Goal: Task Accomplishment & Management: Manage account settings

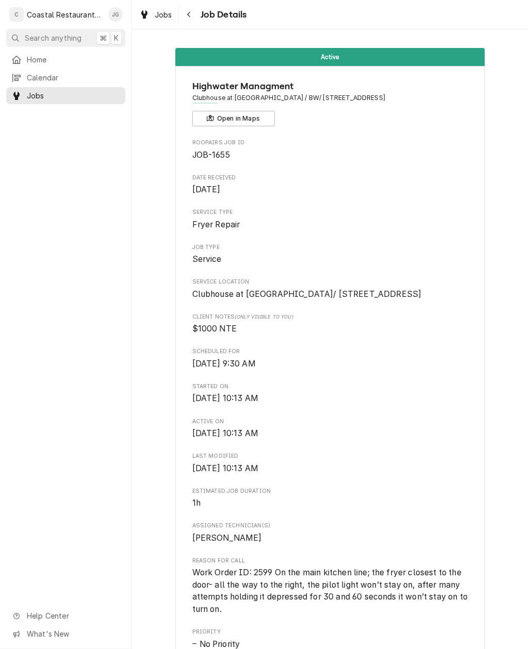
scroll to position [567, 0]
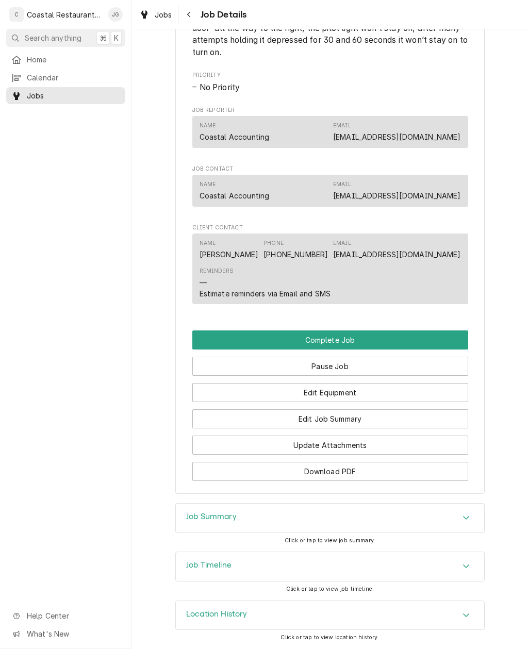
click at [358, 421] on button "Edit Job Summary" at bounding box center [330, 418] width 276 height 19
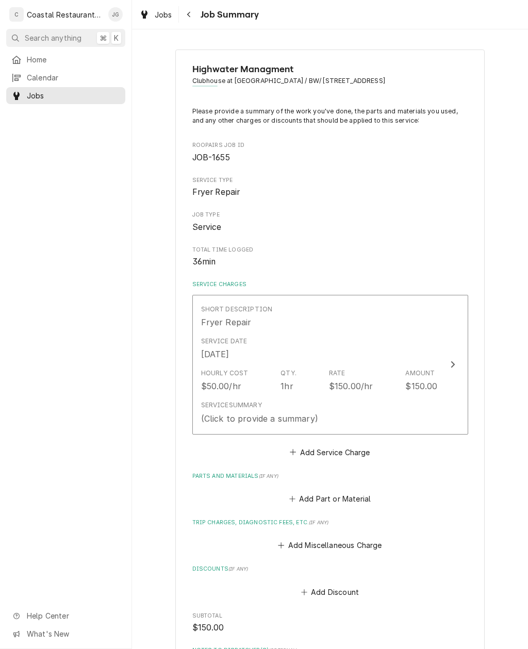
click at [284, 542] on icon "Trip Charges, Diagnostic Fees, etc." at bounding box center [281, 545] width 6 height 7
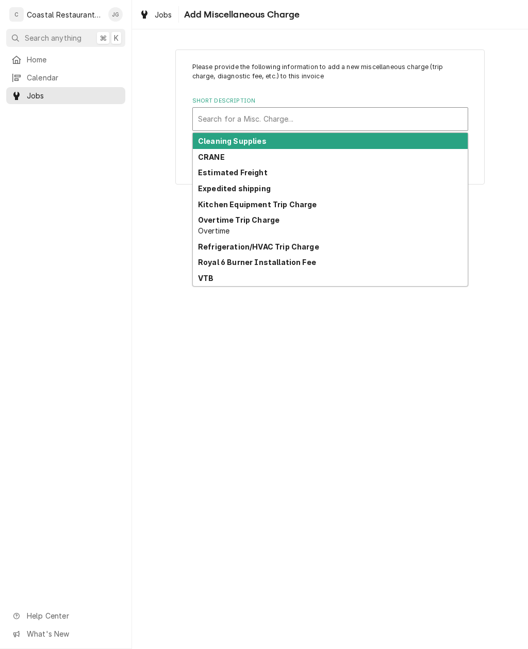
click at [303, 207] on strong "Kitchen Equipment Trip Charge" at bounding box center [257, 204] width 119 height 9
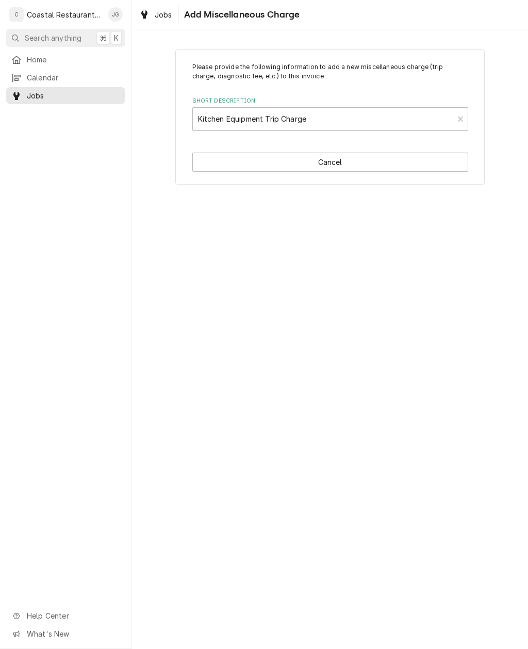
type textarea "x"
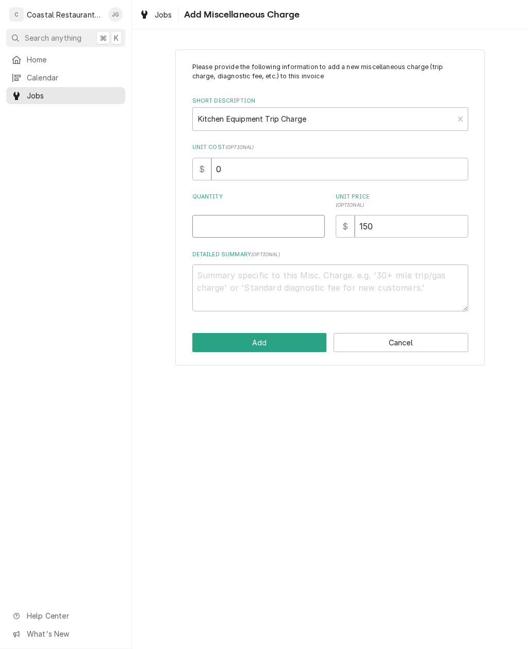
click at [260, 225] on input "Quantity" at bounding box center [258, 226] width 132 height 23
type input "1"
click at [272, 336] on button "Add" at bounding box center [259, 342] width 134 height 19
type textarea "x"
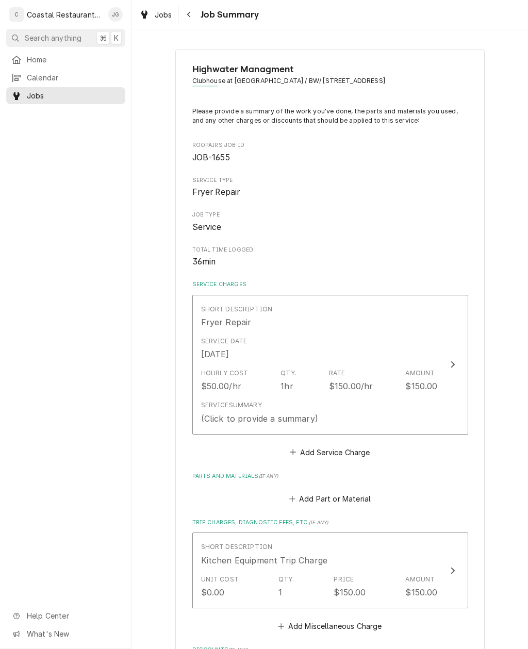
click at [305, 492] on button "Add Part or Material" at bounding box center [329, 499] width 85 height 14
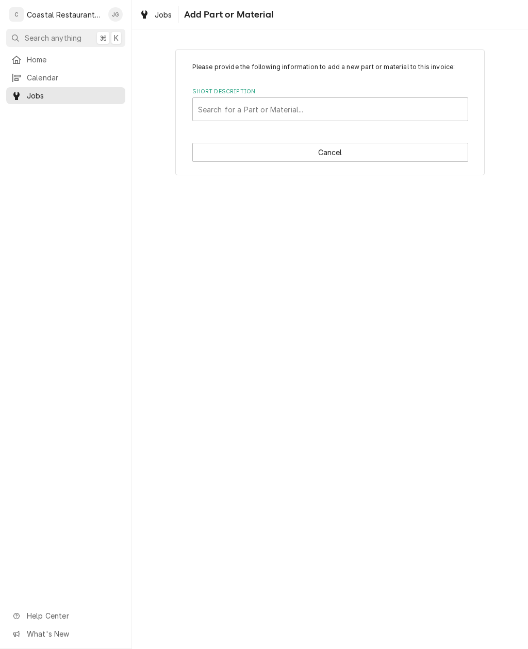
click at [352, 112] on div "Short Description" at bounding box center [330, 109] width 264 height 19
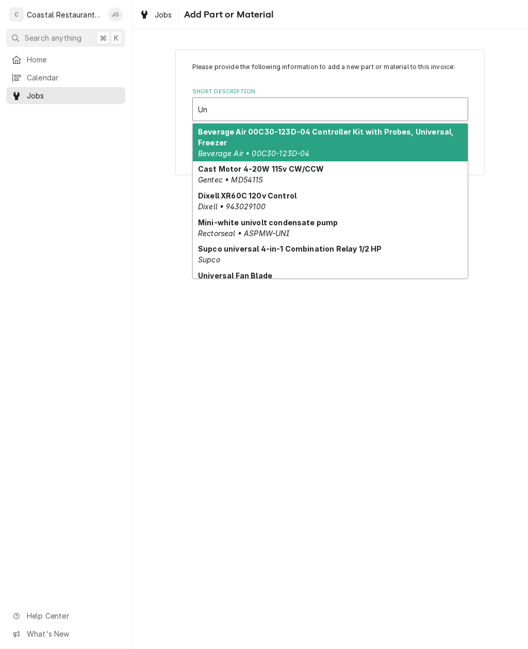
type input "U"
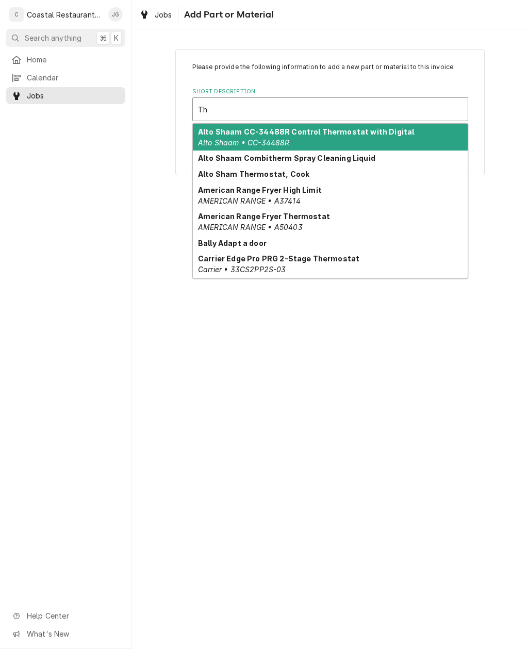
type input "T"
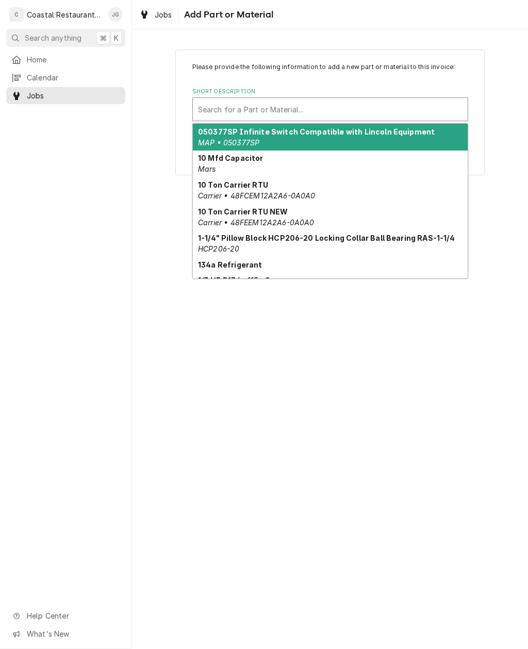
type input "T"
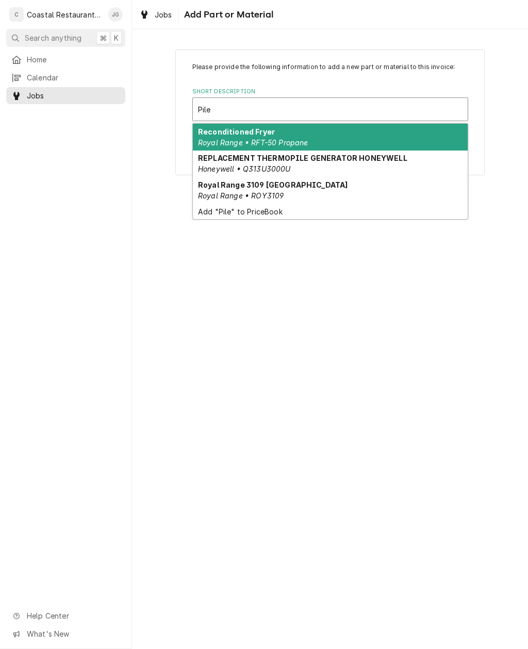
click at [316, 168] on div "REPLACEMENT THERMOPILE GENERATOR HONEYWELL Honeywell • Q313U3000U" at bounding box center [330, 163] width 275 height 27
type input "Pile"
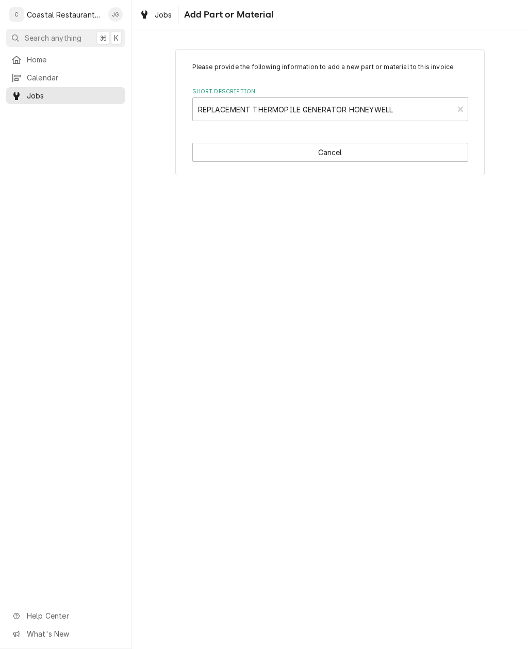
type textarea "x"
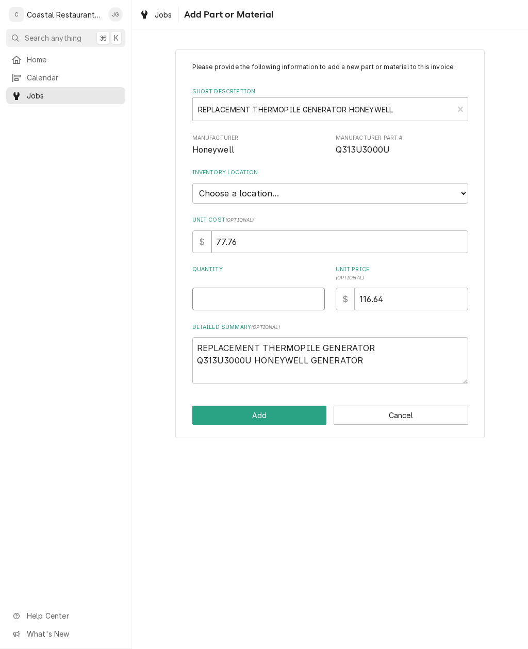
click at [269, 292] on input "Quantity" at bounding box center [258, 298] width 132 height 23
type input "1"
click at [283, 411] on button "Add" at bounding box center [259, 414] width 134 height 19
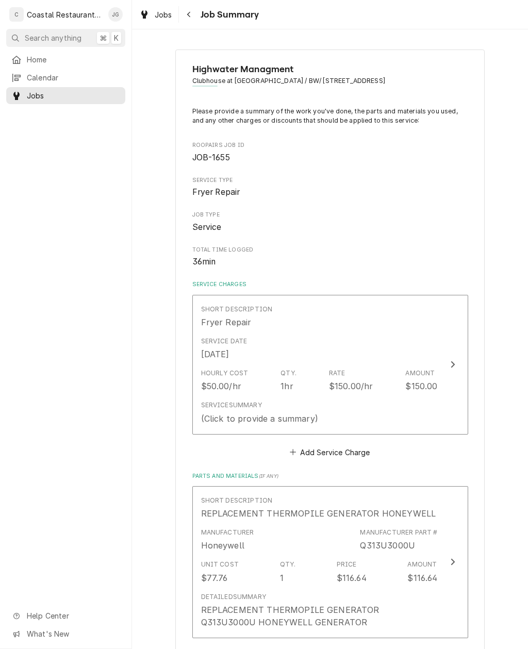
click at [369, 364] on div "Hourly Cost $50.00/hr Qty. 1hr Rate $150.00/hr Amount $150.00" at bounding box center [319, 380] width 236 height 32
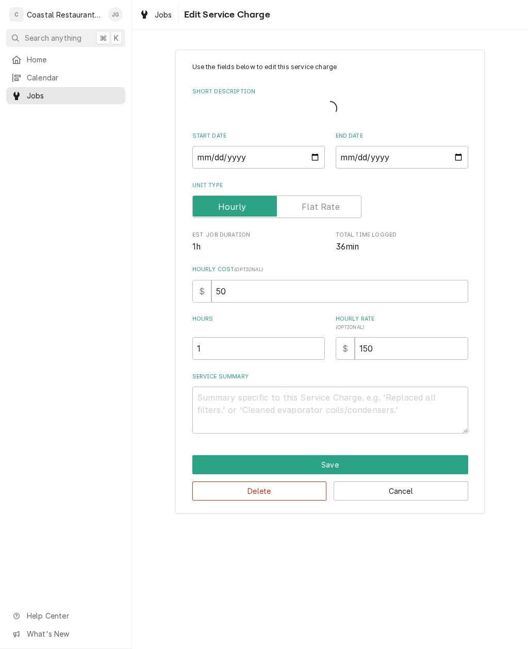
type textarea "x"
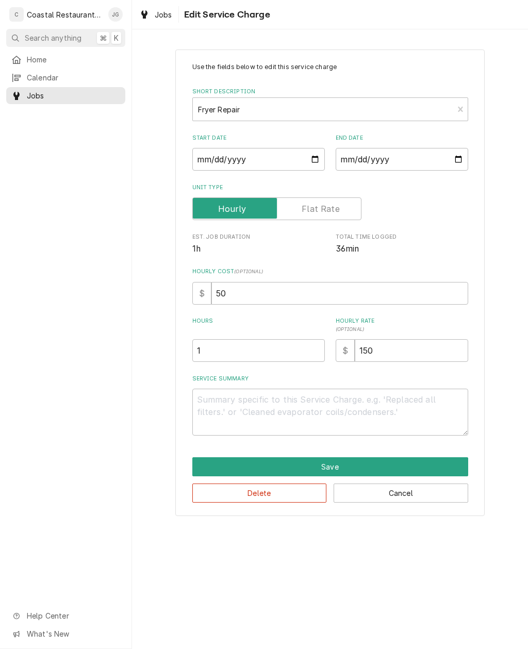
click at [41, 58] on span "Home" at bounding box center [73, 59] width 93 height 11
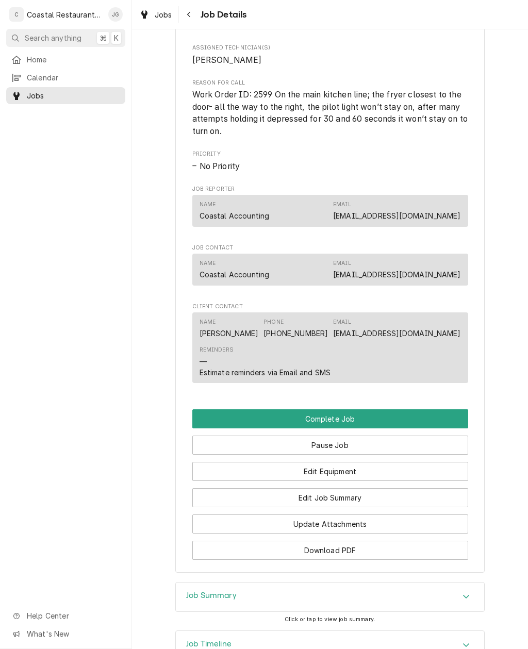
scroll to position [507, 0]
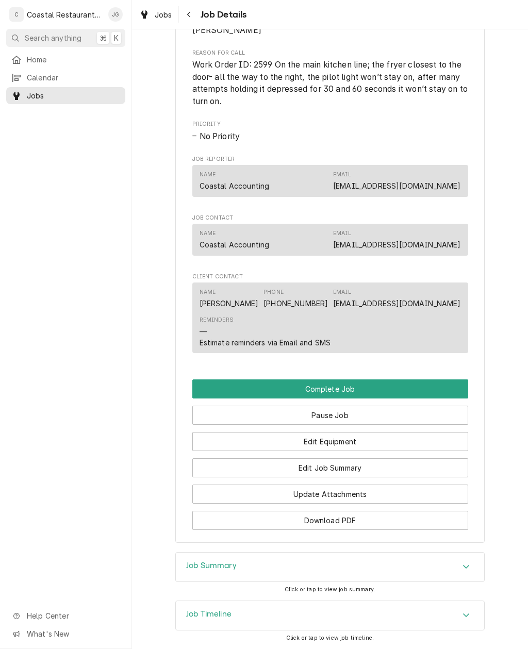
click at [360, 477] on button "Edit Job Summary" at bounding box center [330, 467] width 276 height 19
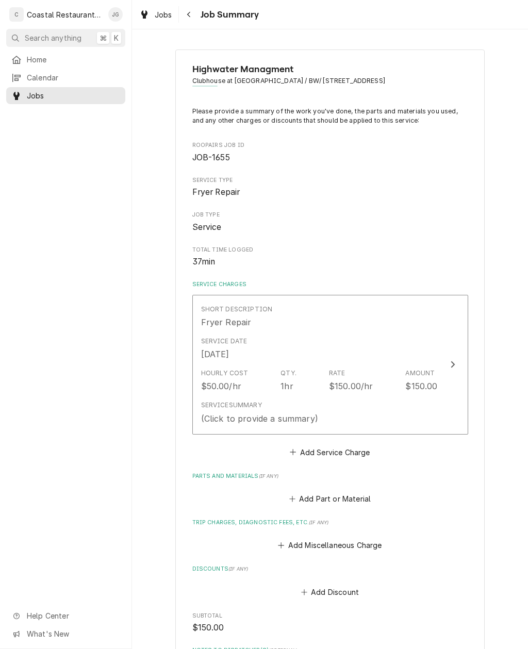
click at [290, 540] on button "Add Miscellaneous Charge" at bounding box center [329, 545] width 107 height 14
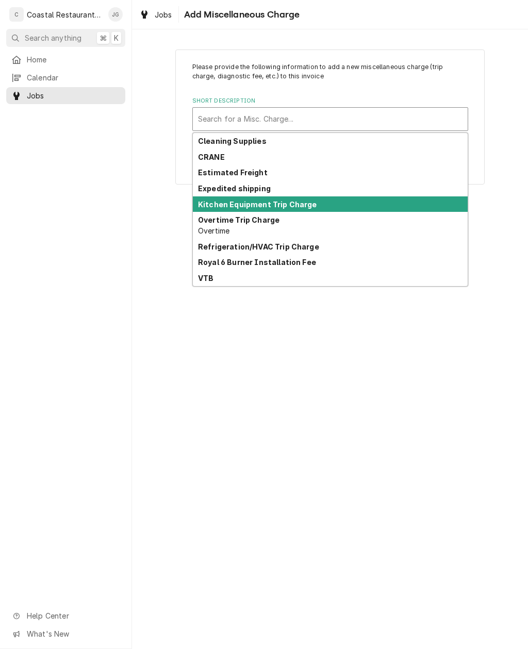
click at [308, 207] on strong "Kitchen Equipment Trip Charge" at bounding box center [257, 204] width 119 height 9
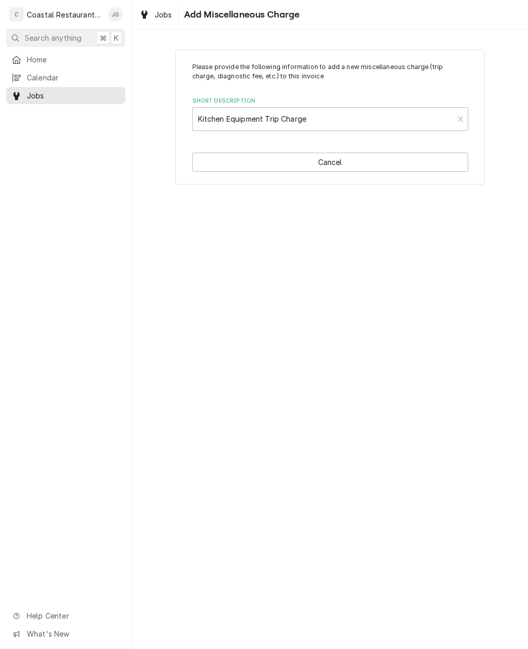
type textarea "x"
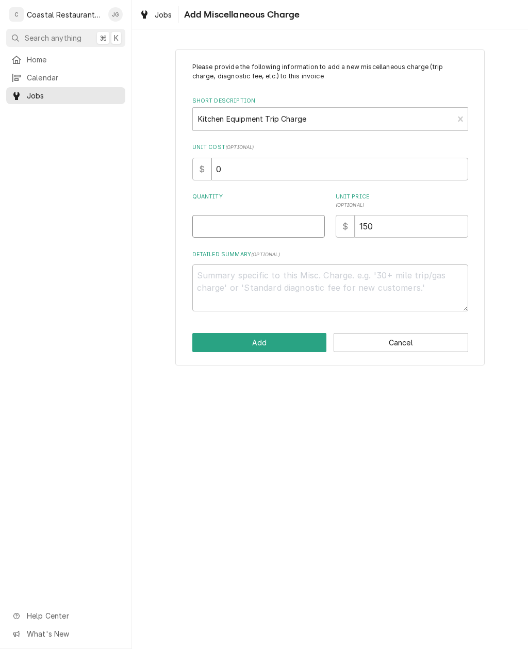
click at [264, 231] on input "Quantity" at bounding box center [258, 226] width 132 height 23
type input "1"
click at [284, 343] on button "Add" at bounding box center [259, 342] width 134 height 19
type textarea "x"
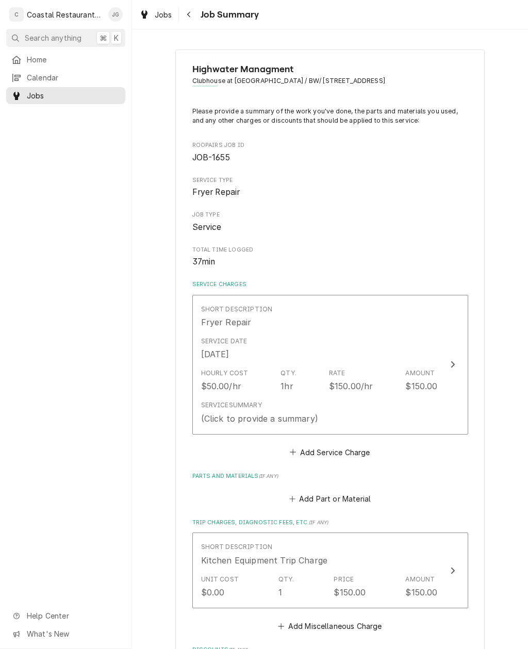
click at [300, 495] on button "Add Part or Material" at bounding box center [329, 499] width 85 height 14
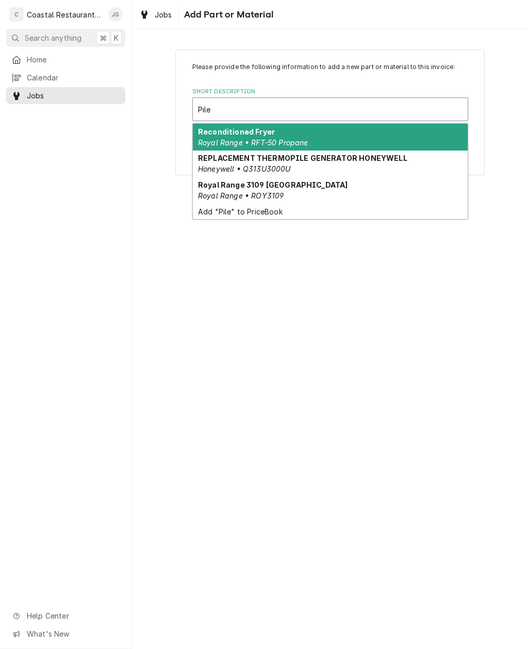
click at [316, 159] on strong "REPLACEMENT THERMOPILE GENERATOR HONEYWELL" at bounding box center [302, 158] width 209 height 9
type input "Pile"
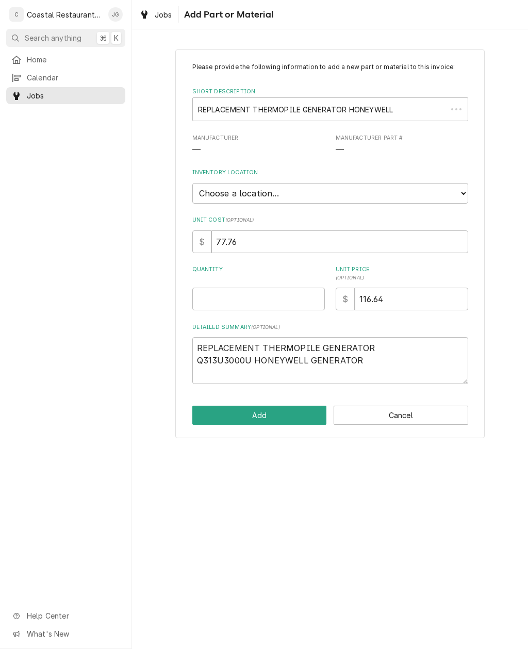
type textarea "x"
click at [287, 287] on input "Quantity" at bounding box center [258, 298] width 132 height 23
type input "1"
type textarea "x"
type input "1"
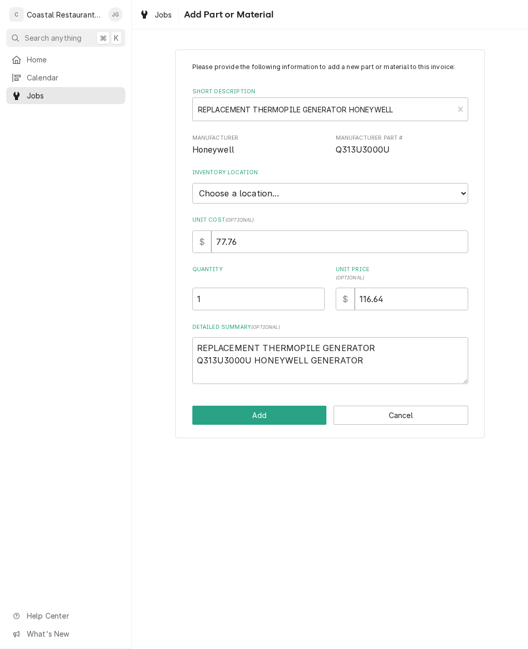
click at [363, 184] on select "Choose a location... Fenwick Warehouse James Gatton Truck Mike Lynch Truck Phil…" at bounding box center [330, 193] width 276 height 21
select select "325"
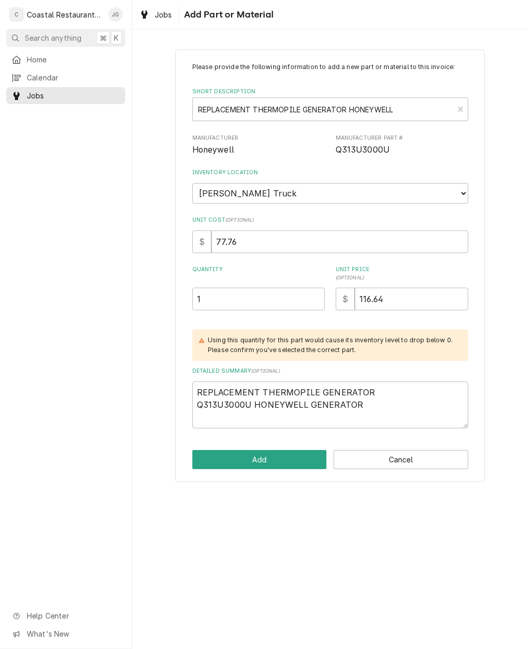
click at [284, 453] on button "Add" at bounding box center [259, 459] width 134 height 19
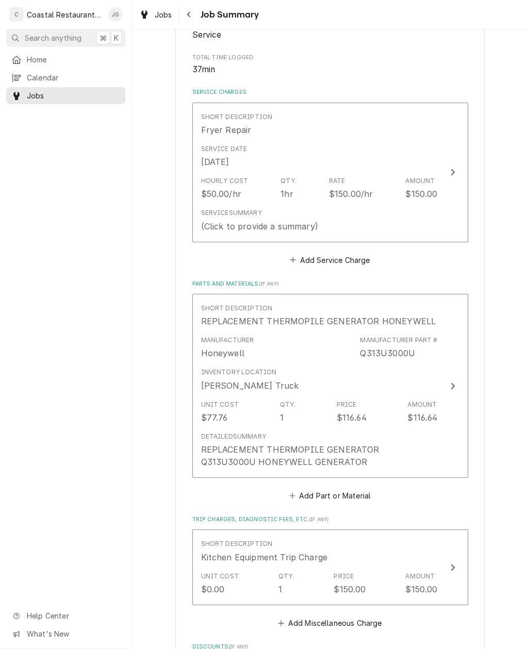
scroll to position [194, 0]
click at [361, 208] on div "Service Summary (Click to provide a summary)" at bounding box center [319, 218] width 236 height 32
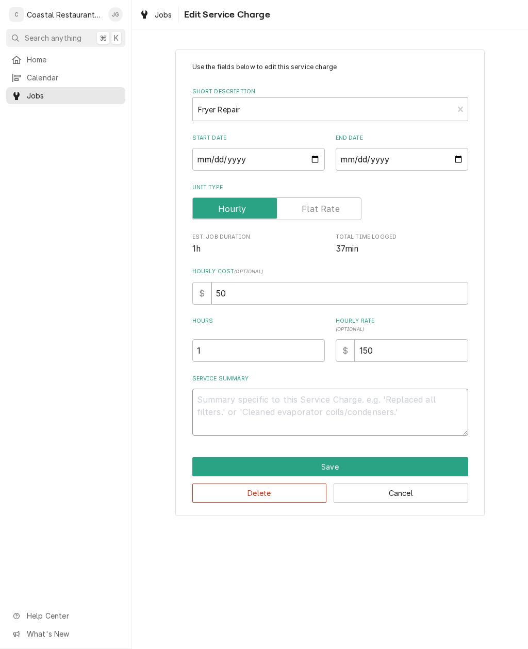
click at [302, 411] on textarea "Service Summary" at bounding box center [330, 411] width 276 height 47
type textarea "x"
type textarea "A"
type textarea "x"
type textarea "Arr"
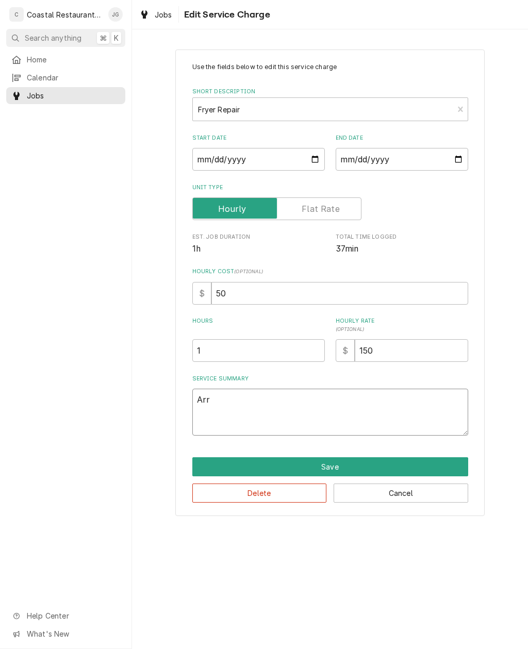
type textarea "x"
type textarea "Arriv"
type textarea "x"
type textarea "Arrived"
type textarea "x"
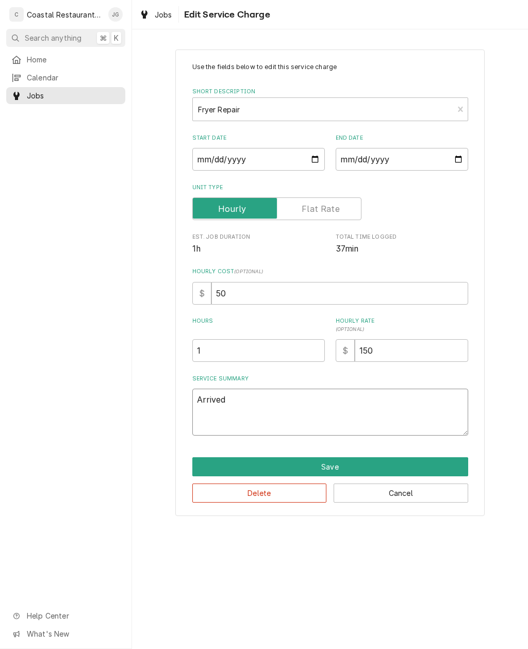
type textarea "Arrived on"
type textarea "x"
type textarea "Arrived on site"
type textarea "x"
type textarea "Arrived on site found pilot"
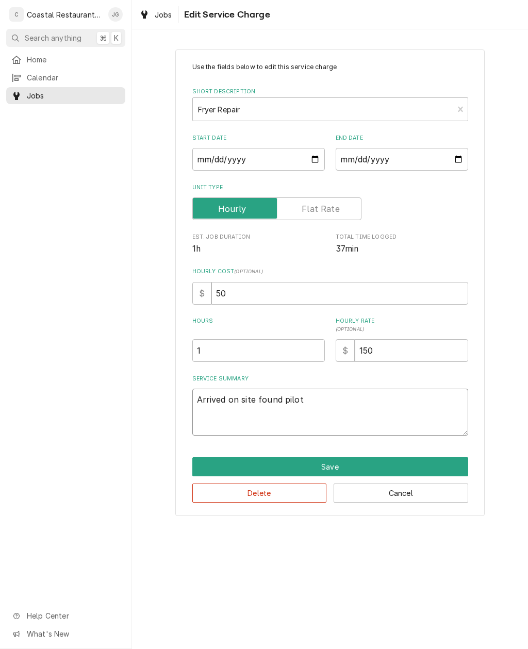
type textarea "x"
type textarea "Arrived on site found pilot out"
type textarea "x"
type textarea "Arrived on site found pilot out on"
type textarea "x"
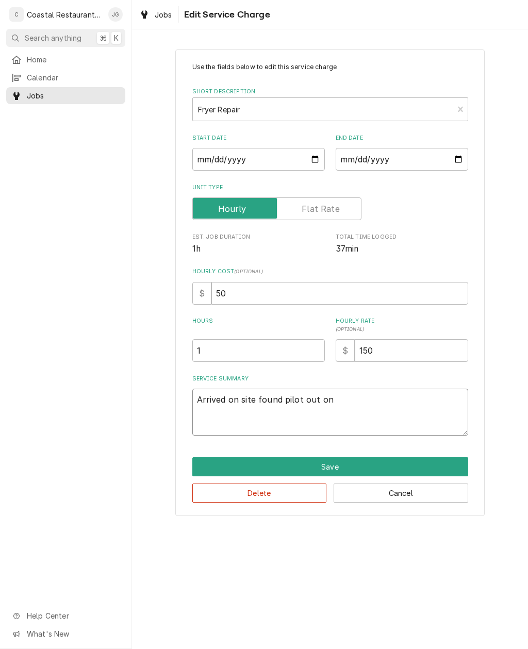
type textarea "Arrived on site found pilot out on fire"
type textarea "x"
type textarea "Arrived on site found pilot out on Friar"
type textarea "x"
type textarea "Arrived on site found pilot out on Fryer tried light"
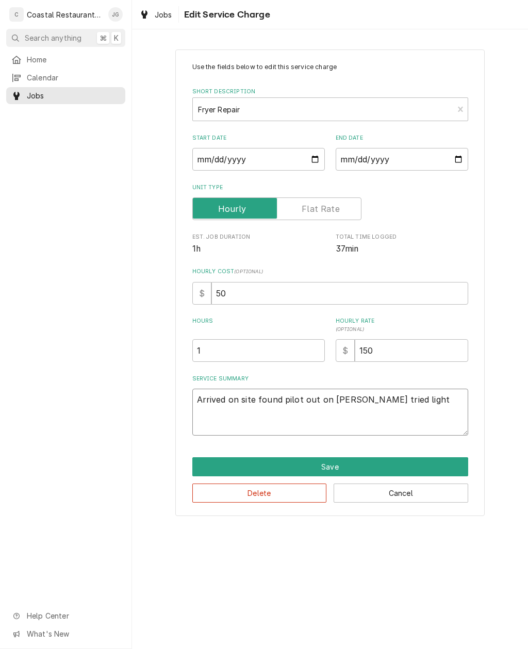
type textarea "x"
type textarea "Arrived on site found pilot out on Fryer tried lighting"
type textarea "x"
type textarea "Arrived on site found pilot out on Fryer tried lighting pilot"
type textarea "x"
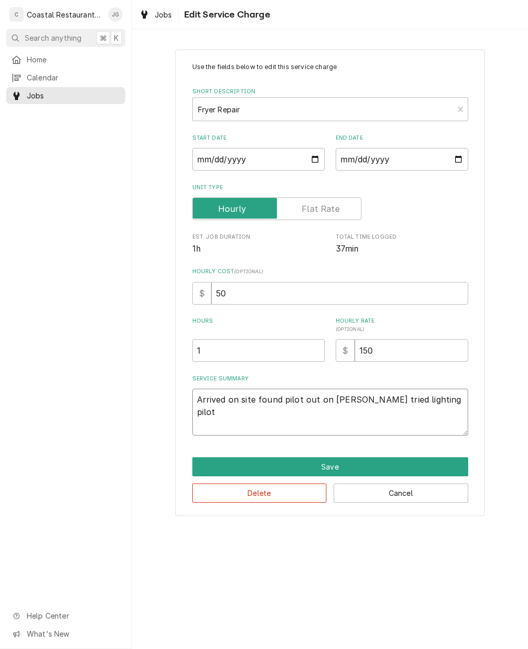
type textarea "Arrived on site found pilot out on Fryer tried lighting. Pilot would not"
type textarea "x"
type textarea "Arrived on site found pilot out on Fryer tried lighting. Pilot would not hold."
type textarea "x"
type textarea "Arrived on site found pilot out on Fryer tried lighting. Pilot would not hold c…"
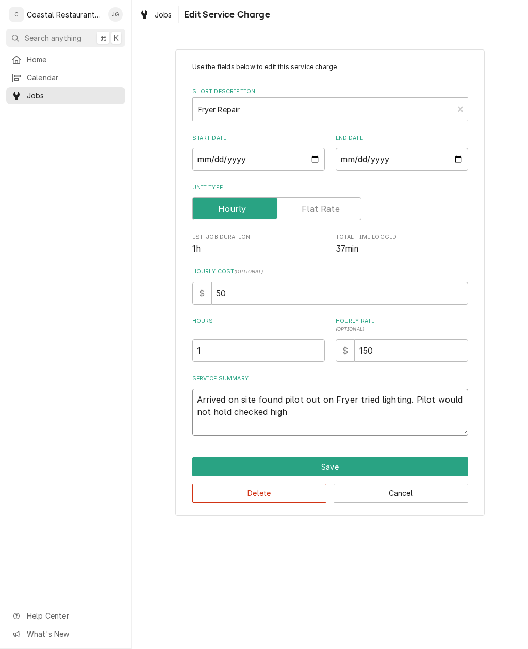
type textarea "x"
type textarea "Arrived on site found pilot out on Fryer tried lighting. Pilot would not hold c…"
type textarea "x"
type textarea "Arrived on site found pilot out on Fryer tried lighting. Pilot would not hold c…"
type textarea "x"
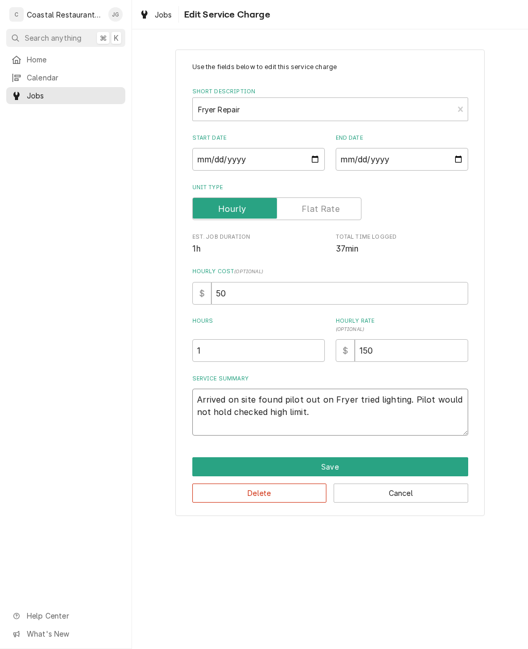
type textarea "Arrived on site found pilot out on Fryer tried lighting. Pilot would not hold c…"
type textarea "x"
type textarea "Arrived on site found pilot out on Fryer tried lighting. Pilot would not hold c…"
type textarea "x"
type textarea "Arrived on site found pilot out on Fryer tried lighting. Pilot would not hold c…"
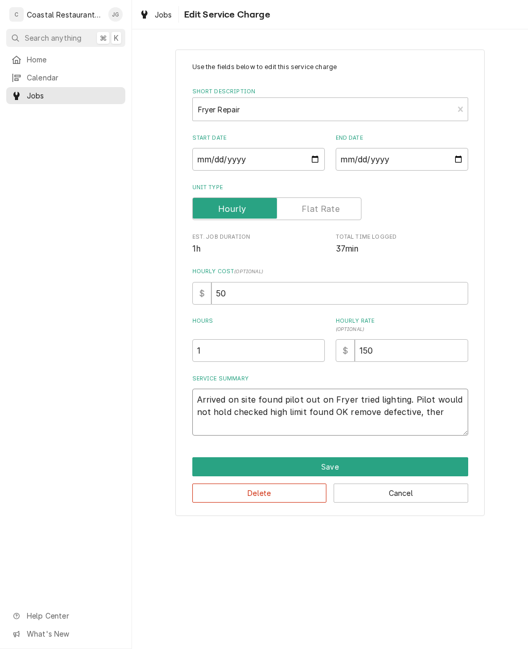
type textarea "x"
type textarea "Arrived on site found pilot out on Fryer tried lighting. Pilot would not hold c…"
type textarea "x"
type textarea "Arrived on site found pilot out on Fryer tried lighting. Pilot would not hold c…"
type textarea "x"
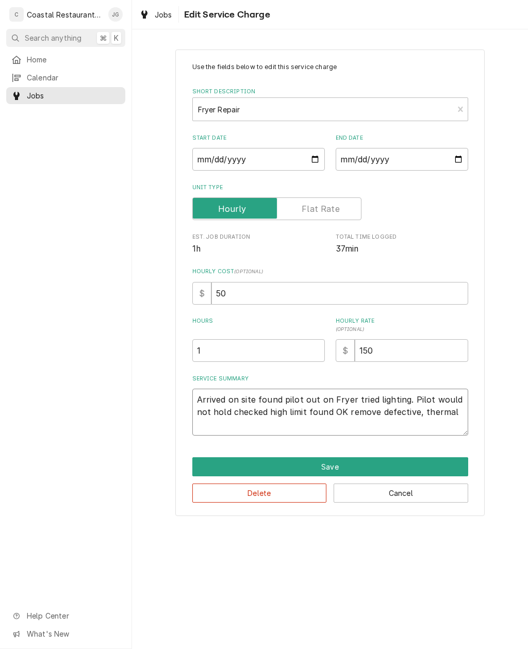
type textarea "Arrived on site found pilot out on Fryer tried lighting. Pilot would not hold c…"
type textarea "x"
type textarea "Arrived on site found pilot out on Fryer tried lighting. Pilot would not hold c…"
type textarea "x"
type textarea "Arrived on site found pilot out on Fryer tried lighting. Pilot would not hold c…"
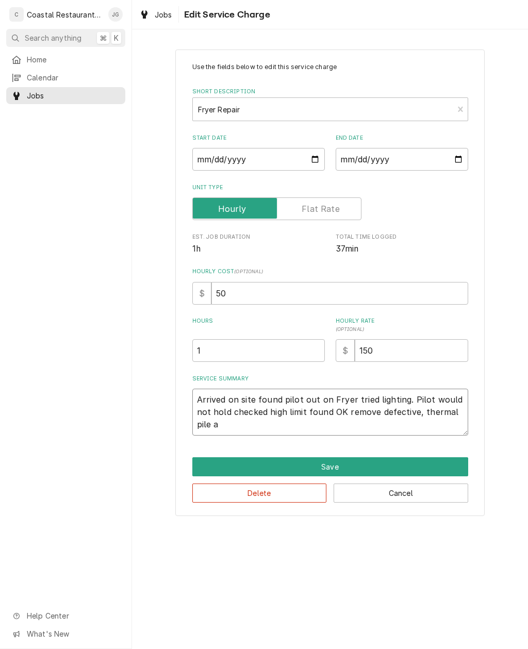
type textarea "x"
type textarea "Arrived on site found pilot out on Fryer tried lighting. Pilot would not hold c…"
type textarea "x"
type textarea "Arrived on site found pilot out on Fryer tried lighting. Pilot would not hold c…"
type textarea "x"
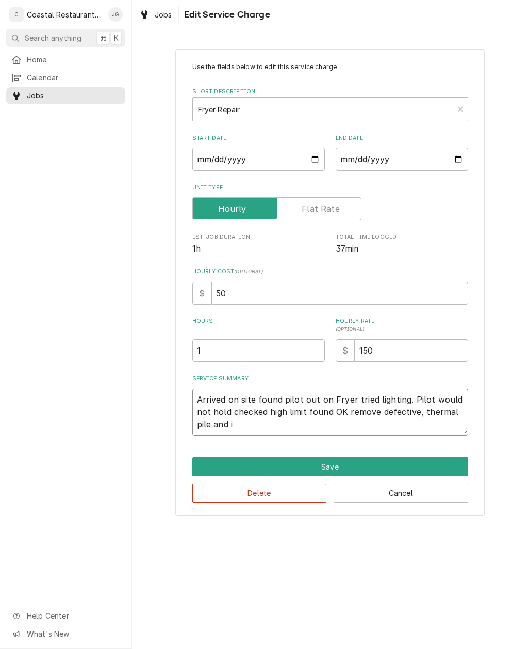
type textarea "Arrived on site found pilot out on Fryer tried lighting. Pilot would not hold c…"
type textarea "x"
type textarea "Arrived on site found pilot out on Fryer tried lighting. Pilot would not hold c…"
type textarea "x"
type textarea "Arrived on site found pilot out on Fryer tried lighting. Pilot would not hold c…"
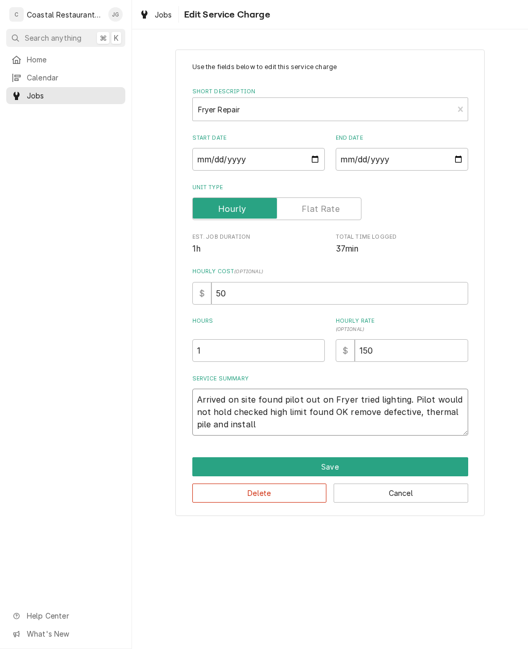
type textarea "x"
type textarea "Arrived on site found pilot out on Fryer tried lighting. Pilot would not hold c…"
type textarea "x"
type textarea "Arrived on site found pilot out on Fryer tried lighting. Pilot would not hold c…"
type textarea "x"
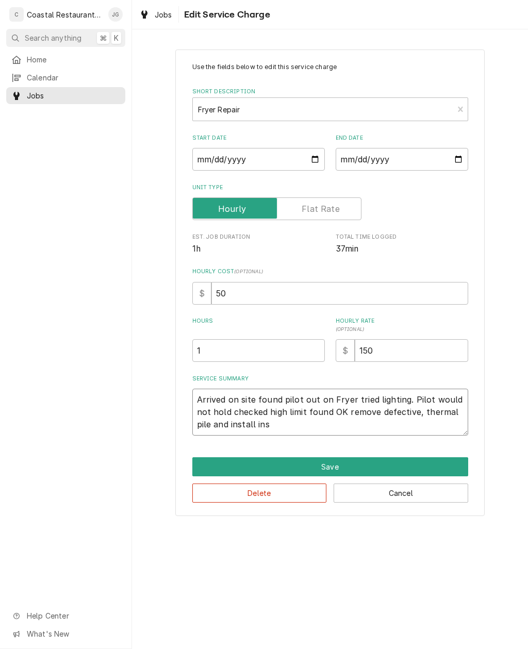
type textarea "Arrived on site found pilot out on Fryer tried lighting. Pilot would not hold c…"
type textarea "x"
type textarea "Arrived on site found pilot out on Fryer tried lighting. Pilot would not hold c…"
type textarea "x"
type textarea "Arrived on site found pilot out on Fryer tried lighting. Pilot would not hold c…"
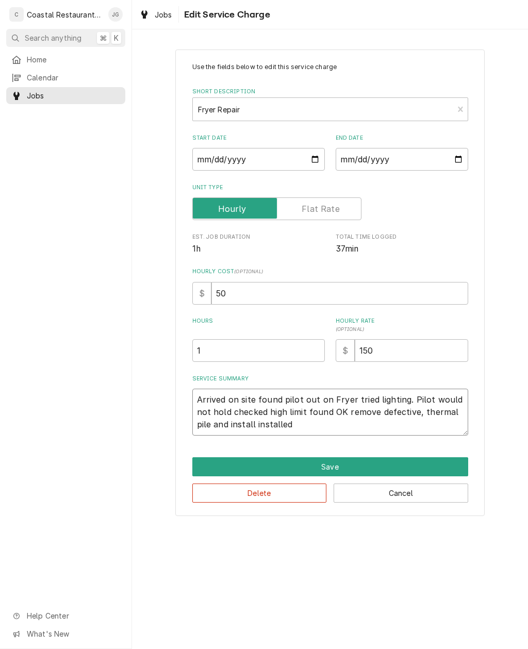
type textarea "x"
type textarea "Arrived on site found pilot out on Fryer tried lighting. Pilot would not hold c…"
type textarea "x"
type textarea "Arrived on site found pilot out on Fryer tried lighting. Pilot would not hold c…"
type textarea "x"
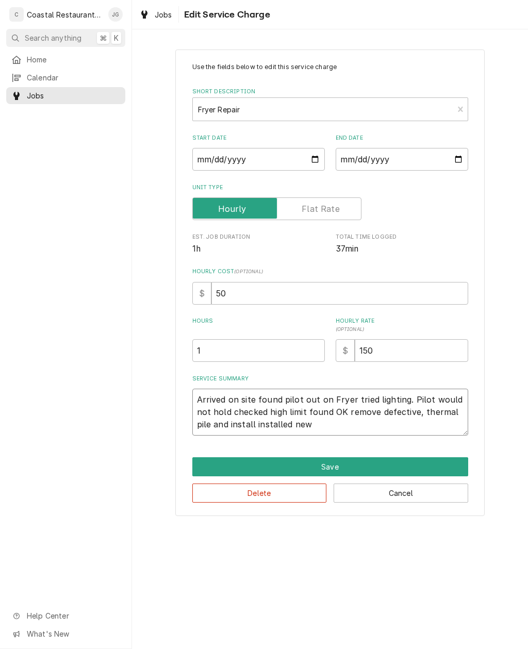
type textarea "Arrived on site found pilot out on Fryer tried lighting. Pilot would not hold c…"
type textarea "x"
type textarea "Arrived on site found pilot out on Fryer tried lighting. Pilot would not hold c…"
type textarea "x"
type textarea "Arrived on site found pilot out on Fryer tried lighting. Pilot would not hold c…"
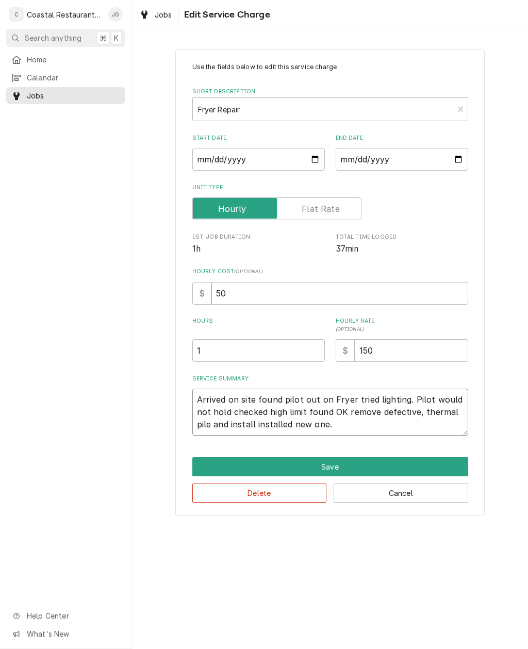
type textarea "x"
type textarea "Arrived on site found pilot out on Fryer tried lighting. Pilot would not hold c…"
type textarea "x"
type textarea "Arrived on site found pilot out on Fryer tried lighting. Pilot would not hold c…"
type textarea "x"
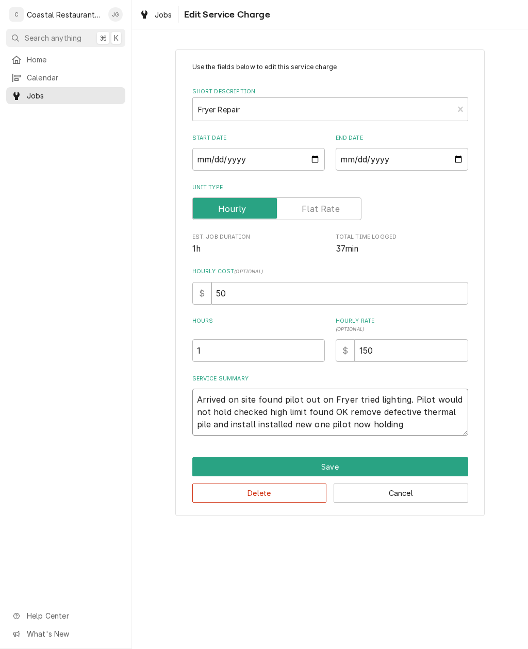
type textarea "Arrived on site found pilot out on Fryer tried lighting. Pilot would not hold c…"
type textarea "x"
type textarea "Arrived on site found pilot out on Fryer tried lighting. Pilot would not hold c…"
type textarea "x"
type textarea "Arrived on site found pilot out on Fryer tried lighting. Pilot would not hold c…"
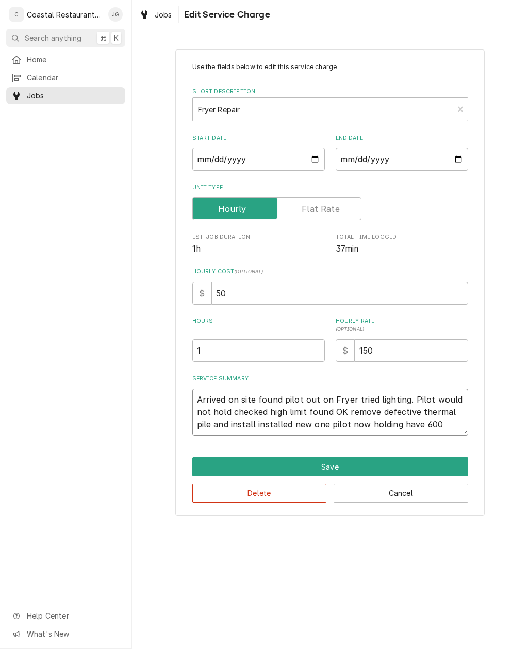
type textarea "x"
type textarea "Arrived on site found pilot out on Fryer tried lighting. Pilot would not hold c…"
type textarea "x"
type textarea "Arrived on site found pilot out on Fryer tried lighting. Pilot would not hold c…"
type textarea "x"
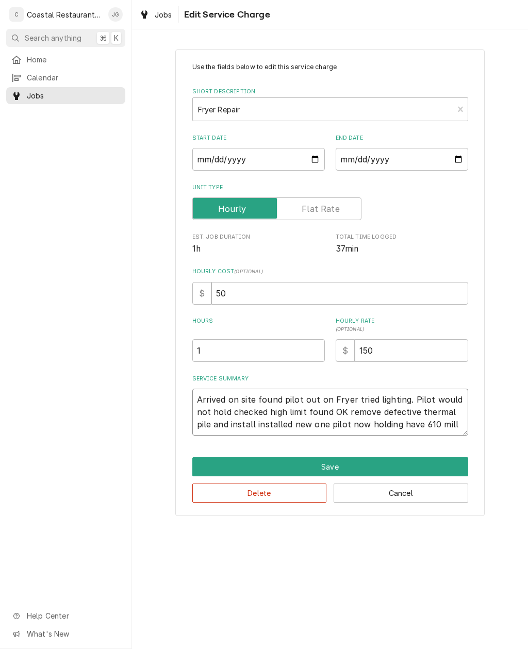
type textarea "Arrived on site found pilot out on Fryer tried lighting. Pilot would not hold c…"
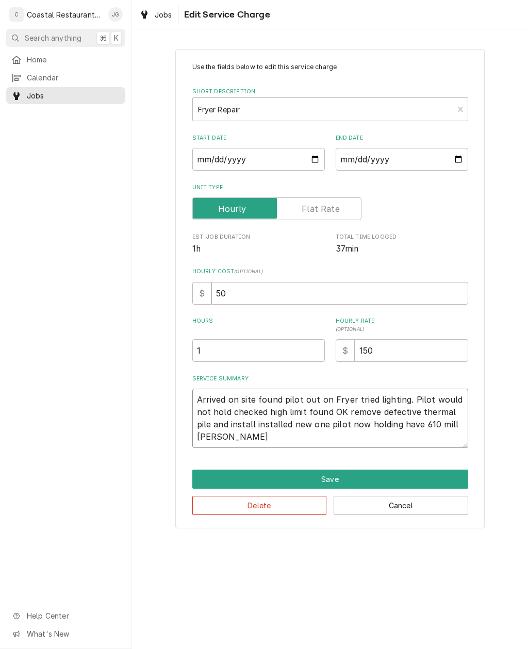
type textarea "x"
type textarea "Arrived on site found pilot out on Fryer tried lighting. Pilot would not hold c…"
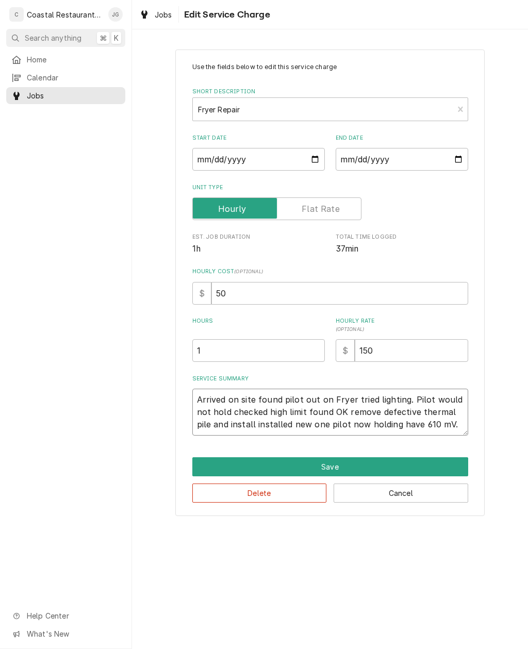
type textarea "x"
type textarea "Arrived on site found pilot out on Fryer tried lighting. Pilot would not hold c…"
type textarea "x"
type textarea "Arrived on site found pilot out on Fryer tried lighting. Pilot would not hold c…"
type textarea "x"
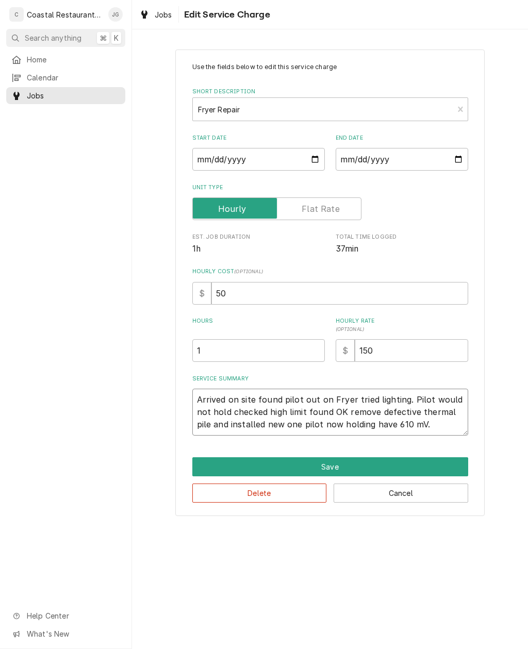
type textarea "Arrived on site found pilot out on Fryer tried lighting. Pilot would not hold c…"
type textarea "x"
type textarea "Arrived on site found pilot out on Fryer tried lighting. Pilot would not hold c…"
type textarea "x"
type textarea "Arrived on site found pilot out on Fryer tried lighting. Pilot would not hold c…"
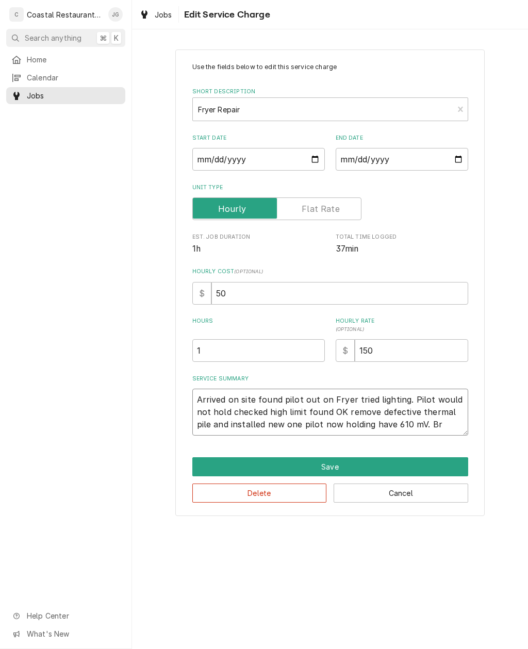
type textarea "x"
type textarea "Arrived on site found pilot out on Fryer tried lighting. Pilot would not hold c…"
type textarea "x"
type textarea "Arrived on site found pilot out on Fryer tried lighting. Pilot would not hold c…"
type textarea "x"
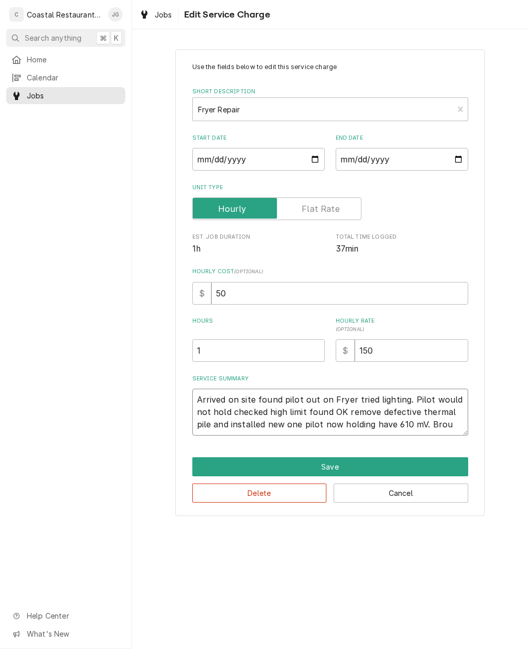
type textarea "Arrived on site found pilot out on Fryer tried lighting. Pilot would not hold c…"
type textarea "x"
type textarea "Arrived on site found pilot out on Fryer tried lighting. Pilot would not hold c…"
type textarea "x"
type textarea "Arrived on site found pilot out on Fryer tried lighting. Pilot would not hold c…"
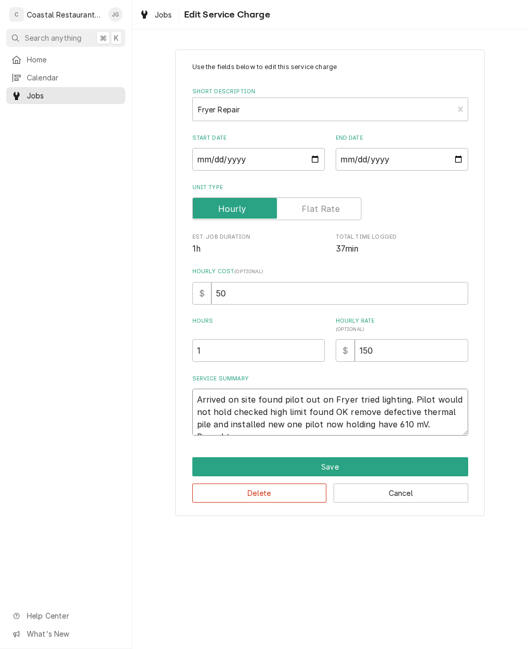
type textarea "x"
type textarea "Arrived on site found pilot out on Fryer tried lighting. Pilot would not hold c…"
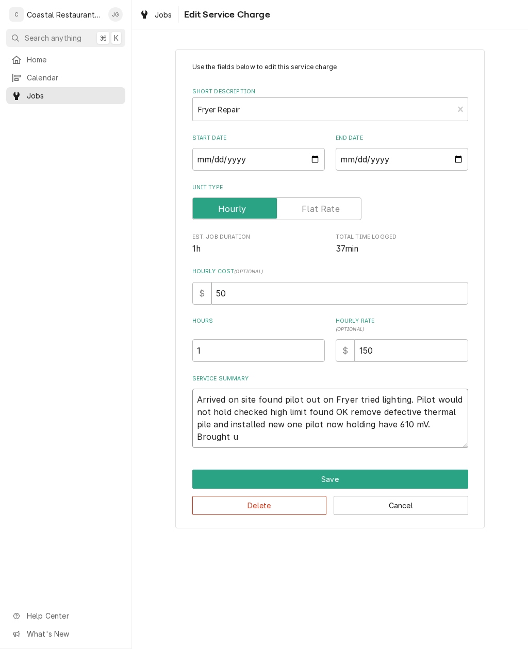
type textarea "x"
type textarea "Arrived on site found pilot out on Fryer tried lighting. Pilot would not hold c…"
type textarea "x"
type textarea "Arrived on site found pilot out on Fryer tried lighting. Pilot would not hold c…"
type textarea "x"
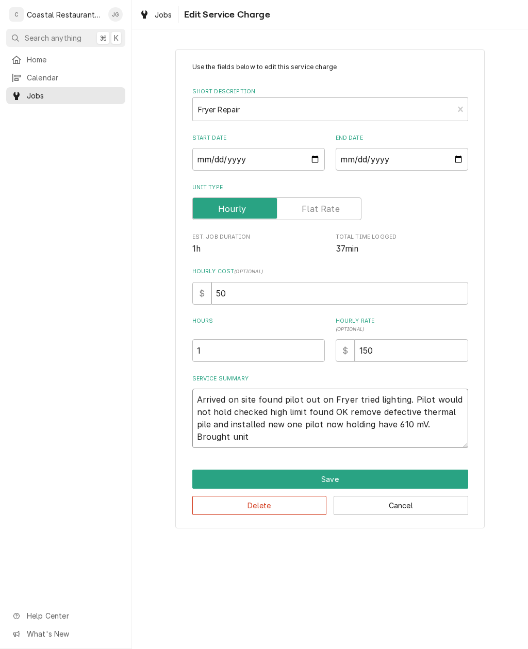
type textarea "Arrived on site found pilot out on Fryer tried lighting. Pilot would not hold c…"
type textarea "x"
type textarea "Arrived on site found pilot out on Fryer tried lighting. Pilot would not hold c…"
type textarea "x"
type textarea "Arrived on site found pilot out on Fryer tried lighting. Pilot would not hold c…"
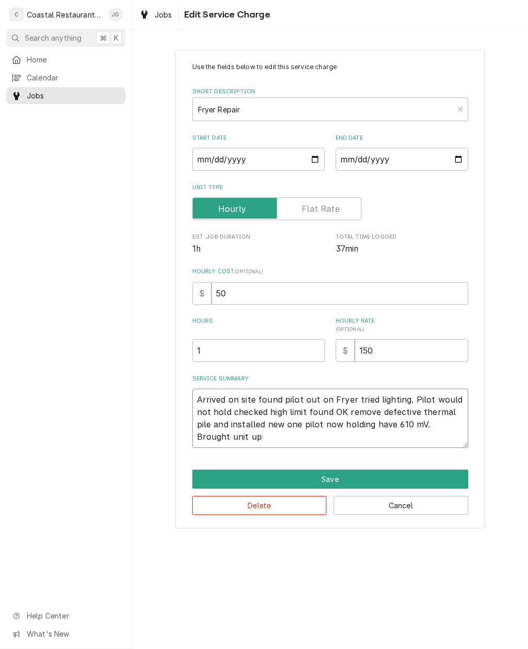
type textarea "x"
type textarea "Arrived on site found pilot out on Fryer tried lighting. Pilot would not hold c…"
type textarea "x"
type textarea "Arrived on site found pilot out on Fryer tried lighting. Pilot would not hold c…"
type textarea "x"
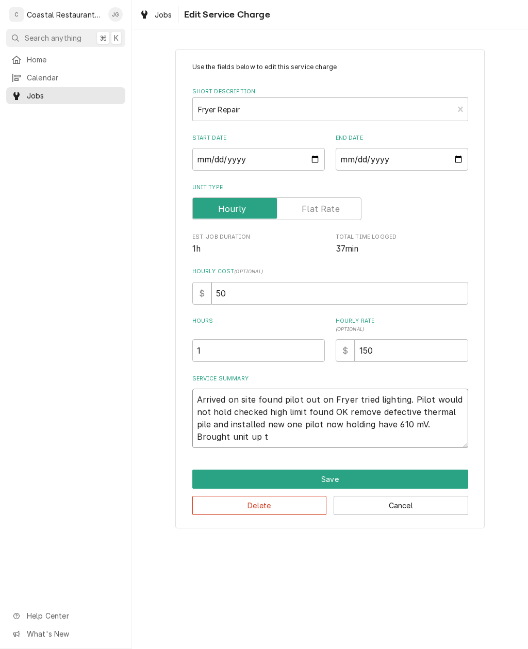
type textarea "Arrived on site found pilot out on Fryer tried lighting. Pilot would not hold c…"
type textarea "x"
type textarea "Arrived on site found pilot out on Fryer tried lighting. Pilot would not hold c…"
type textarea "x"
type textarea "Arrived on site found pilot out on Fryer tried lighting. Pilot would not hold c…"
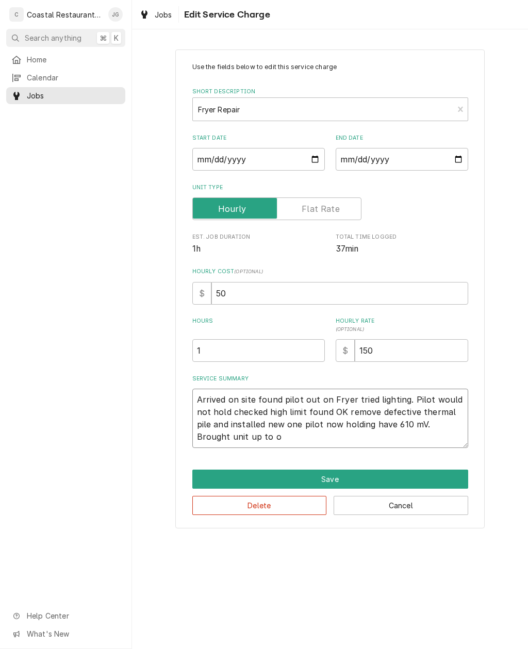
type textarea "x"
type textarea "Arrived on site found pilot out on Fryer tried lighting. Pilot would not hold c…"
type textarea "x"
type textarea "Arrived on site found pilot out on Fryer tried lighting. Pilot would not hold c…"
type textarea "x"
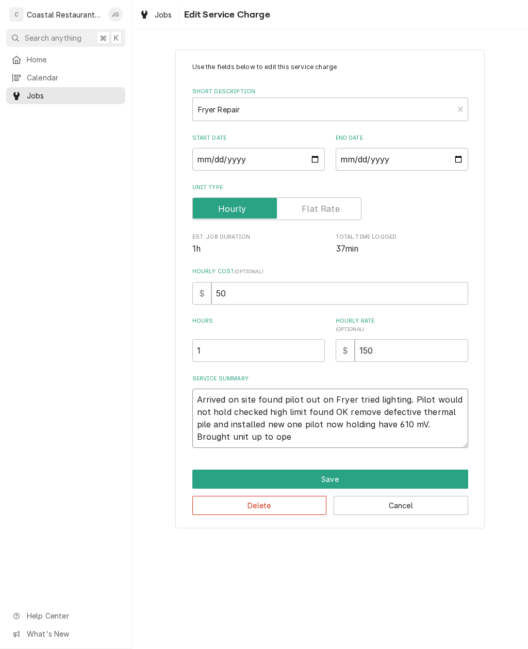
type textarea "Arrived on site found pilot out on Fryer tried lighting. Pilot would not hold c…"
type textarea "x"
type textarea "Arrived on site found pilot out on Fryer tried lighting. Pilot would not hold c…"
type textarea "x"
type textarea "Arrived on site found pilot out on Fryer tried lighting. Pilot would not hold c…"
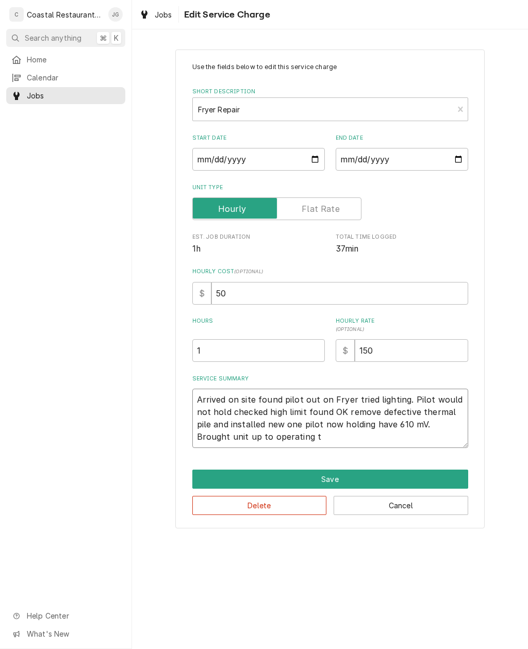
type textarea "x"
type textarea "Arrived on site found pilot out on Fryer tried lighting. Pilot would not hold c…"
type textarea "x"
type textarea "Arrived on site found pilot out on Fryer tried lighting. Pilot would not hold c…"
type textarea "x"
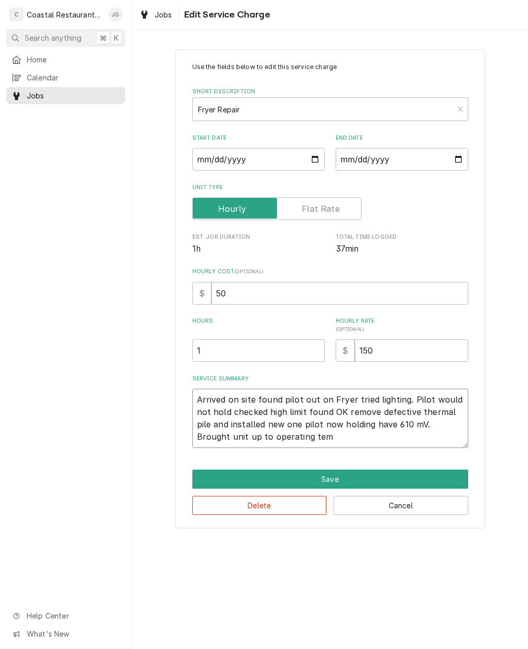
type textarea "Arrived on site found pilot out on Fryer tried lighting. Pilot would not hold c…"
type textarea "x"
type textarea "Arrived on site found pilot out on Fryer tried lighting. Pilot would not hold c…"
type textarea "x"
type textarea "Arrived on site found pilot out on Fryer tried lighting. Pilot would not hold c…"
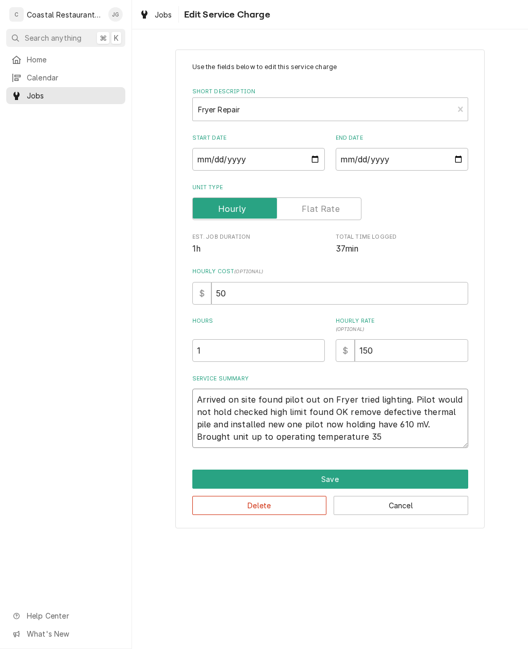
type textarea "x"
type textarea "Arrived on site found pilot out on Fryer tried lighting. Pilot would not hold c…"
type textarea "x"
type textarea "Arrived on site found pilot out on Fryer tried lighting. Pilot would not hold c…"
type textarea "x"
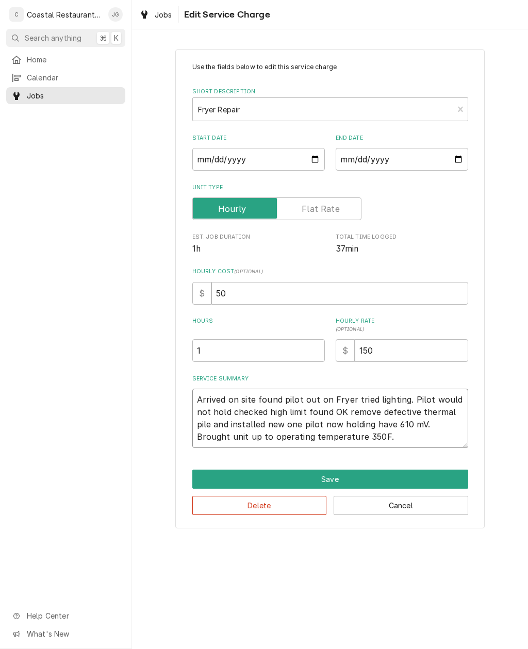
type textarea "Arrived on site found pilot out on Fryer tried lighting. Pilot would not hold c…"
type textarea "x"
type textarea "Arrived on site found pilot out on Fryer tried lighting. Pilot would not hold c…"
type textarea "x"
type textarea "Arrived on site found pilot out on Fryer tried lighting. Pilot would not hold c…"
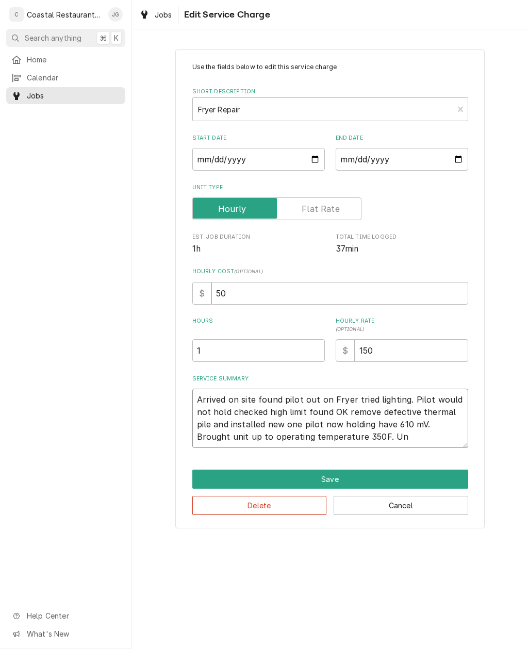
type textarea "x"
type textarea "Arrived on site found pilot out on Fryer tried lighting. Pilot would not hold c…"
type textarea "x"
type textarea "Arrived on site found pilot out on Fryer tried lighting. Pilot would not hold c…"
type textarea "x"
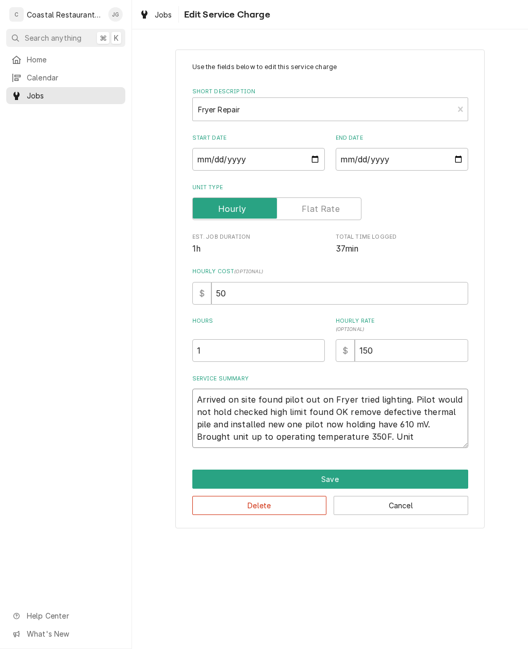
type textarea "Arrived on site found pilot out on Fryer tried lighting. Pilot would not hold c…"
type textarea "x"
type textarea "Arrived on site found pilot out on Fryer tried lighting. Pilot would not hold c…"
type textarea "x"
type textarea "Arrived on site found pilot out on Fryer tried lighting. Pilot would not hold c…"
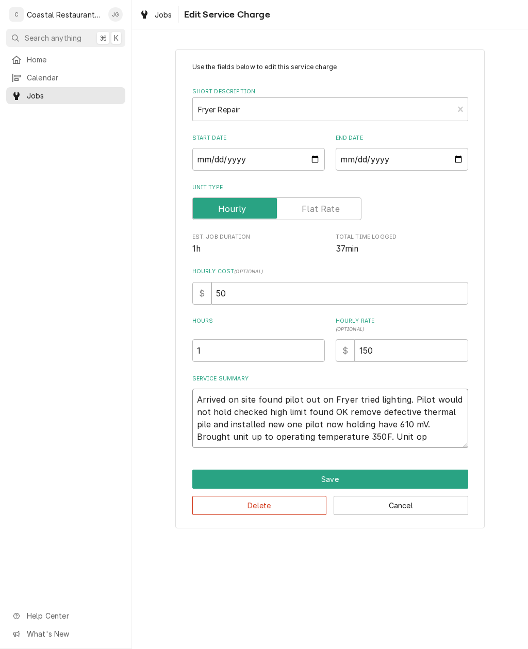
type textarea "x"
type textarea "Arrived on site found pilot out on Fryer tried lighting. Pilot would not hold c…"
type textarea "x"
type textarea "Arrived on site found pilot out on Fryer tried lighting. Pilot would not hold c…"
type textarea "x"
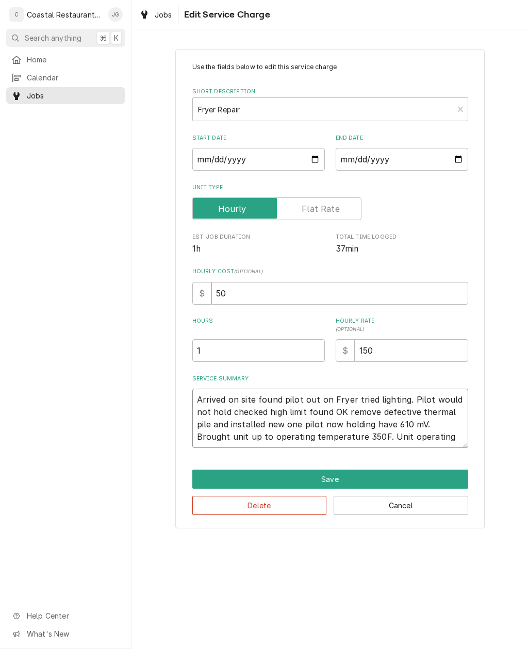
type textarea "Arrived on site found pilot out on Fryer tried lighting. Pilot would not hold c…"
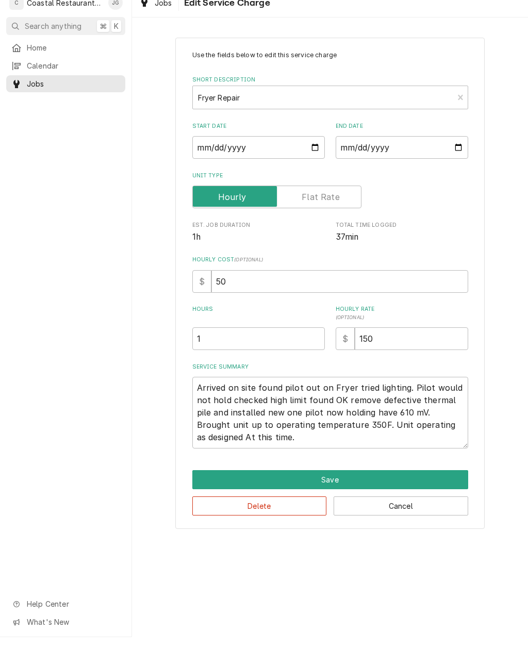
click at [501, 361] on div "Use the fields below to edit this service charge Short Description Fryer Repair…" at bounding box center [330, 294] width 396 height 509
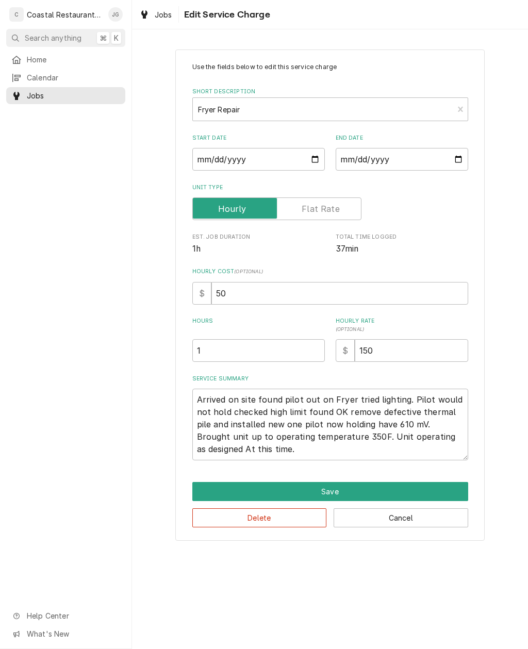
click at [400, 486] on button "Save" at bounding box center [330, 491] width 276 height 19
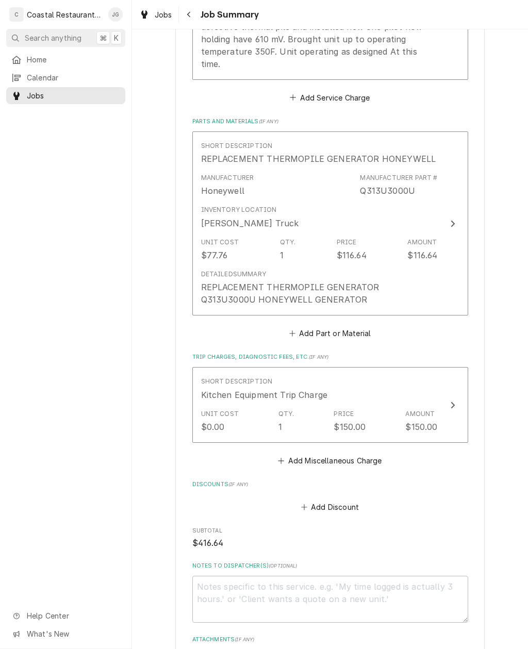
scroll to position [485, 0]
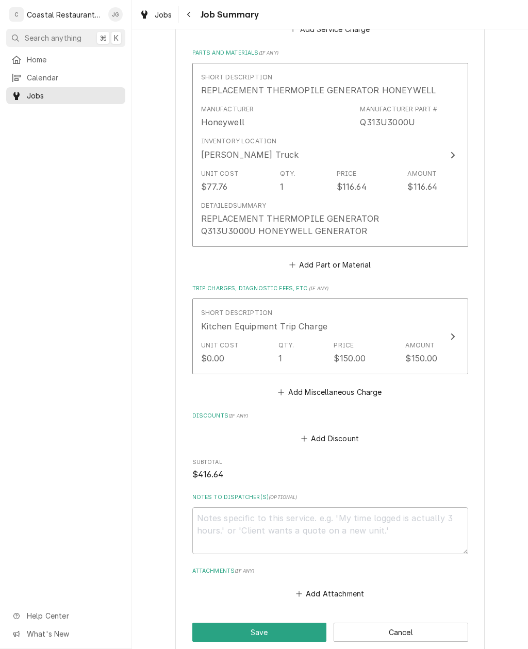
click at [300, 622] on button "Save" at bounding box center [259, 631] width 134 height 19
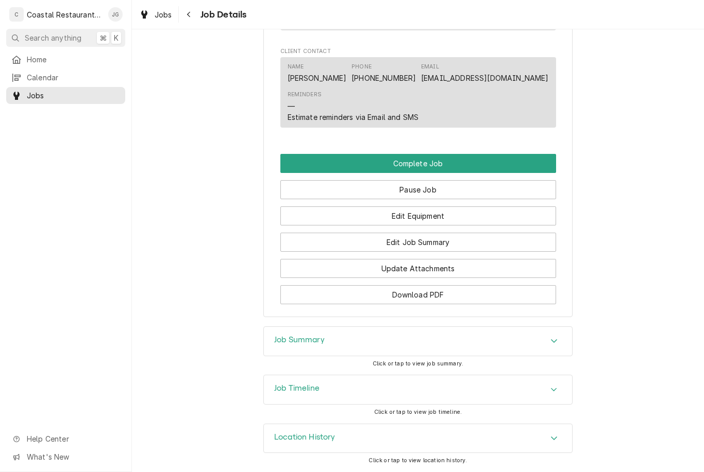
scroll to position [867, 0]
click at [471, 161] on button "Complete Job" at bounding box center [418, 163] width 276 height 19
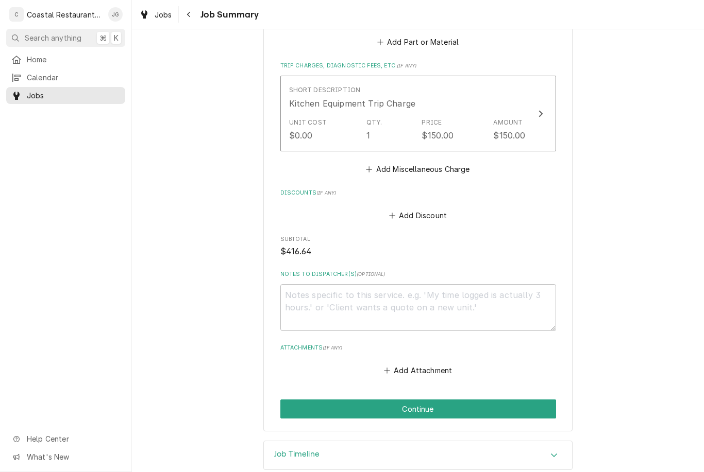
scroll to position [707, 0]
click at [483, 400] on button "Continue" at bounding box center [418, 409] width 276 height 19
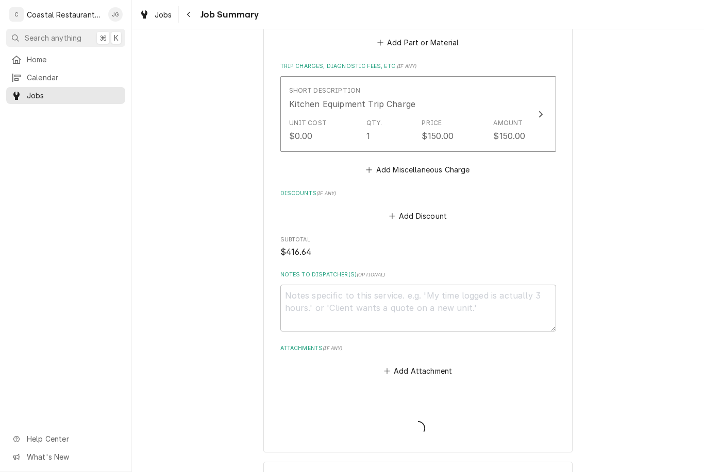
type textarea "x"
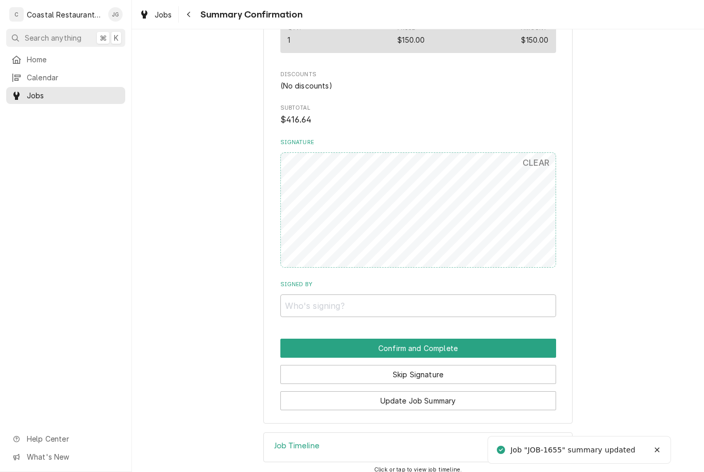
scroll to position [670, 0]
click at [411, 296] on input "Signed By" at bounding box center [418, 306] width 276 height 23
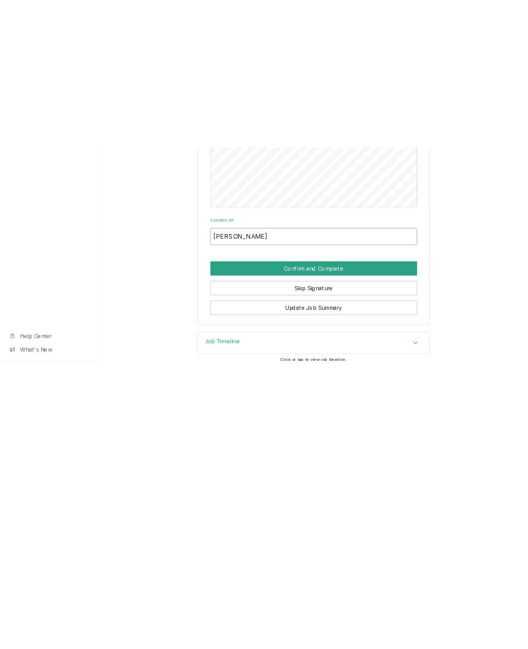
scroll to position [494, 0]
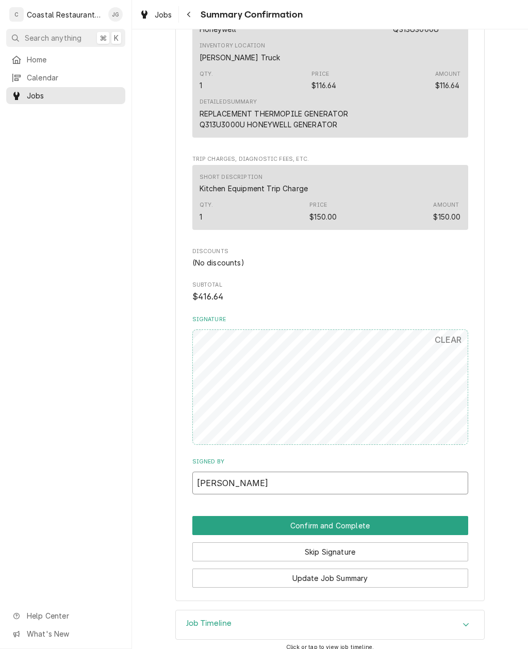
type input "Brandon"
click at [344, 472] on button "Confirm and Complete" at bounding box center [330, 525] width 276 height 19
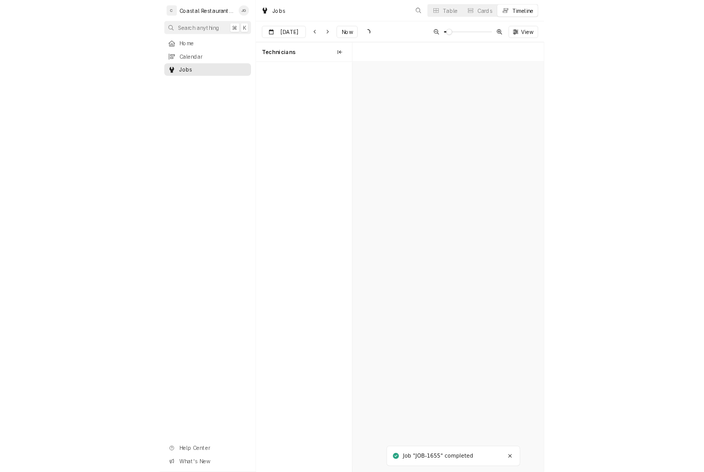
scroll to position [0, 5206]
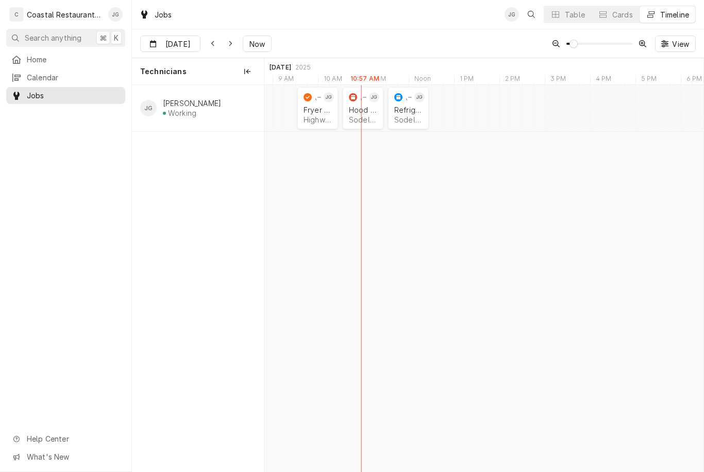
click at [366, 92] on div "JOB-1653" at bounding box center [357, 97] width 20 height 12
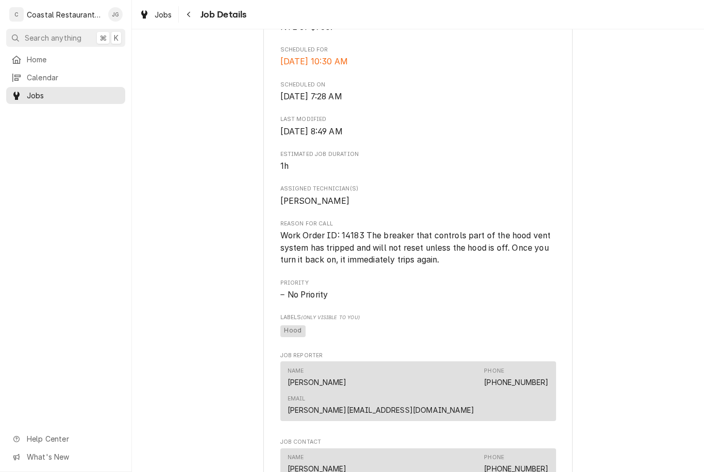
scroll to position [314, 0]
